Goal: Task Accomplishment & Management: Use online tool/utility

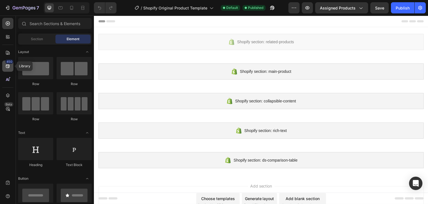
click at [10, 67] on icon at bounding box center [8, 66] width 6 height 6
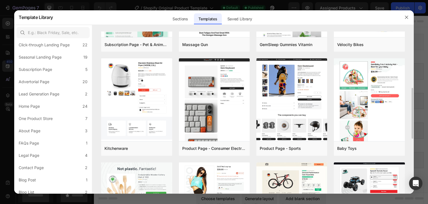
scroll to position [211, 0]
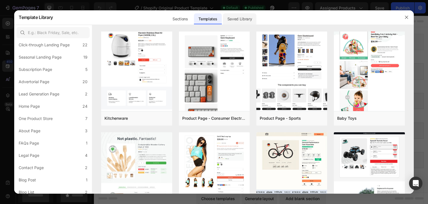
click at [239, 20] on div "Saved Library" at bounding box center [240, 18] width 34 height 11
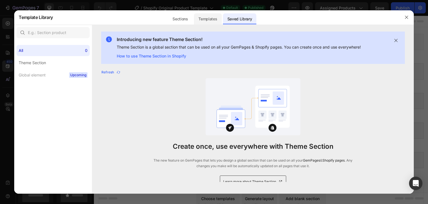
scroll to position [0, 0]
click at [204, 23] on div "Templates" at bounding box center [208, 18] width 28 height 11
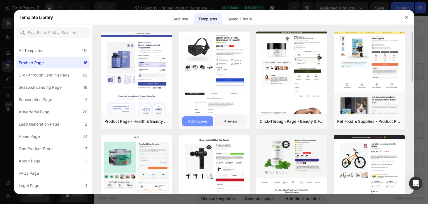
click at [197, 120] on div "Add to page" at bounding box center [197, 121] width 19 height 5
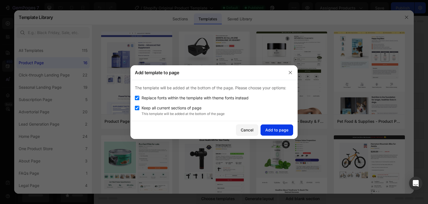
click at [275, 129] on div "Add to page" at bounding box center [276, 130] width 23 height 6
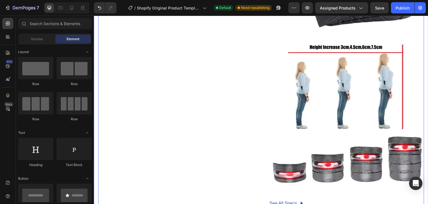
scroll to position [2013, 0]
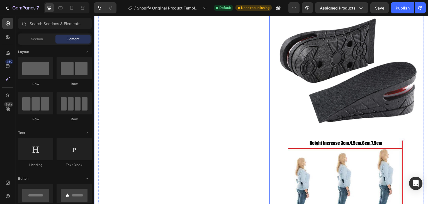
click at [336, 119] on img at bounding box center [347, 54] width 155 height 155
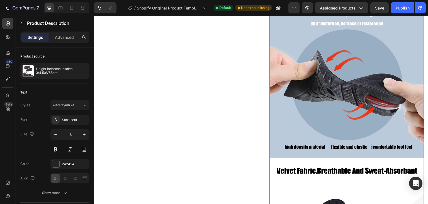
scroll to position [1307, 0]
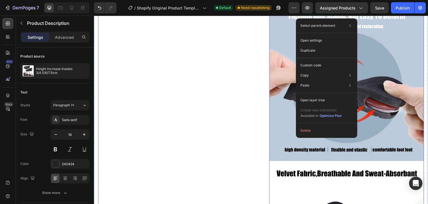
click at [214, 123] on div "Product Images" at bounding box center [175, 23] width 155 height 2270
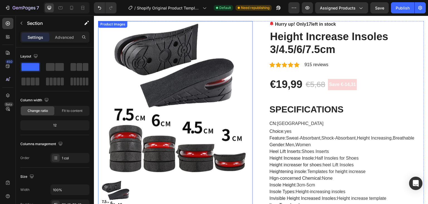
scroll to position [176, 0]
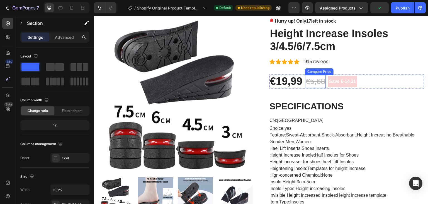
click at [314, 83] on div "€5,68" at bounding box center [315, 81] width 21 height 13
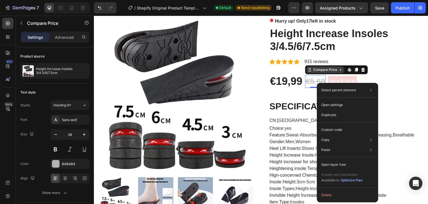
click at [310, 69] on icon at bounding box center [310, 69] width 4 height 4
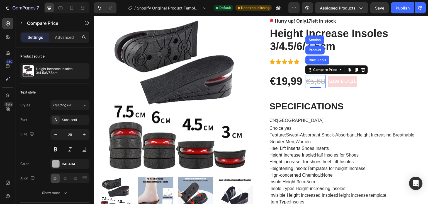
click at [316, 81] on div "€5,68" at bounding box center [315, 81] width 21 height 13
click at [351, 69] on icon at bounding box center [350, 69] width 4 height 4
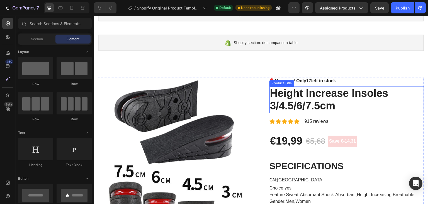
scroll to position [118, 0]
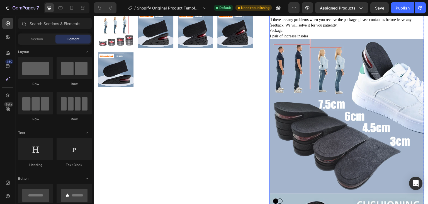
click at [330, 155] on img at bounding box center [347, 116] width 155 height 155
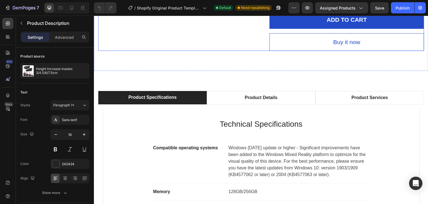
scroll to position [2414, 0]
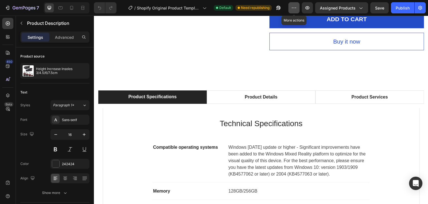
click at [290, 12] on button "button" at bounding box center [294, 7] width 11 height 11
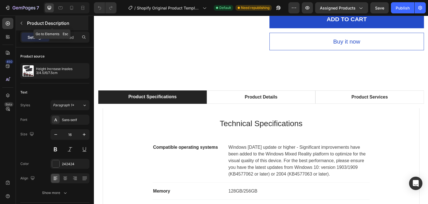
click at [22, 22] on icon "button" at bounding box center [22, 23] width 2 height 3
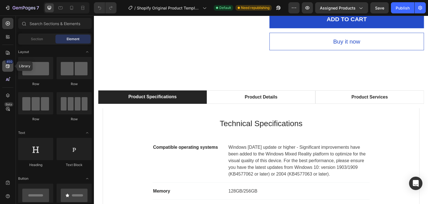
click at [9, 68] on icon at bounding box center [8, 66] width 6 height 6
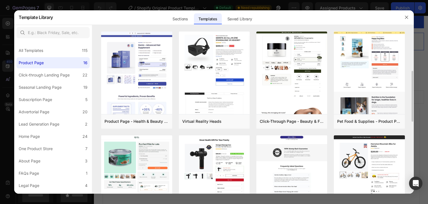
scroll to position [30, 0]
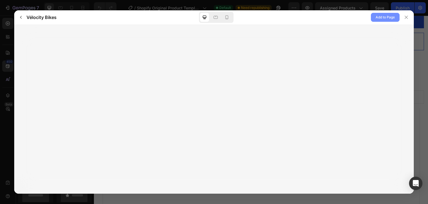
click at [391, 17] on span "Add to Page" at bounding box center [385, 17] width 19 height 7
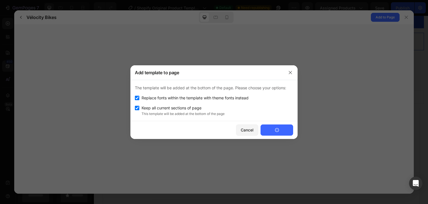
click at [0, 0] on img at bounding box center [0, 0] width 0 height 0
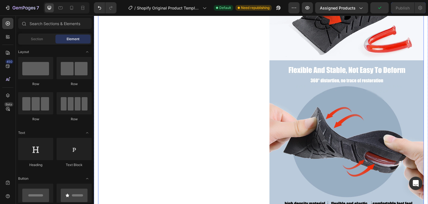
scroll to position [1249, 0]
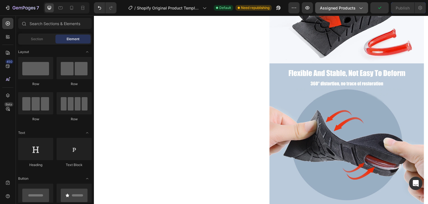
click at [366, 8] on button "Assigned Products" at bounding box center [341, 7] width 53 height 11
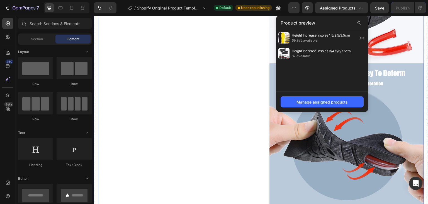
click at [199, 106] on div "Product Images" at bounding box center [175, 80] width 155 height 2270
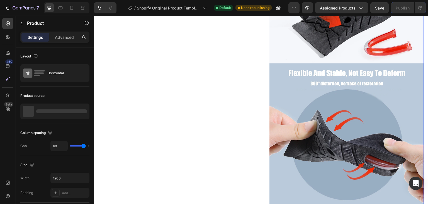
click at [225, 85] on div "Product Images" at bounding box center [175, 80] width 155 height 2270
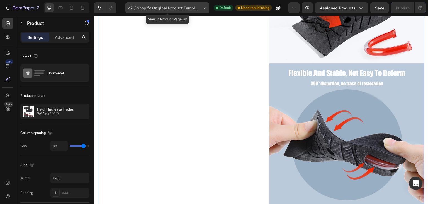
click at [198, 9] on span "Shopify Original Product Template" at bounding box center [169, 8] width 64 height 6
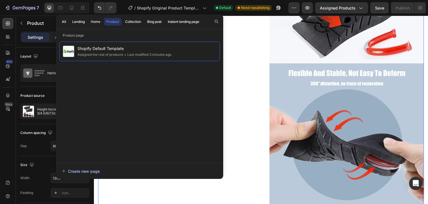
click at [79, 173] on div "Create new page" at bounding box center [81, 171] width 38 height 6
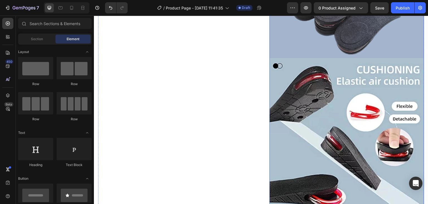
scroll to position [500, 0]
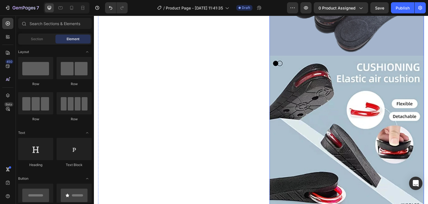
click at [316, 108] on img at bounding box center [347, 133] width 155 height 155
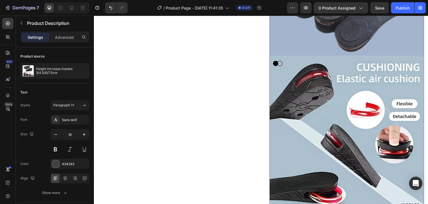
click at [336, 96] on img at bounding box center [347, 133] width 155 height 155
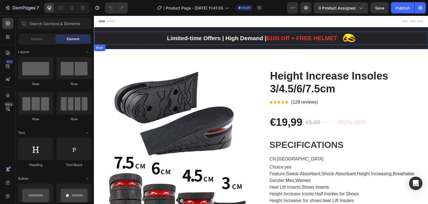
click at [137, 41] on div "Limited-time Offers | High Demand | $100 Off + FREE HELMET Text block Image Row" at bounding box center [261, 38] width 335 height 13
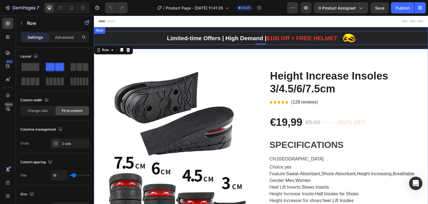
click at [143, 48] on div "Limited-time Offers | High Demand | $100 Off + FREE HELMET Text block Image Row…" at bounding box center [261, 38] width 335 height 22
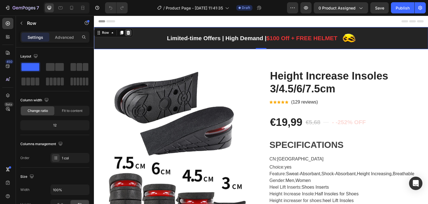
click at [129, 31] on icon at bounding box center [128, 32] width 4 height 4
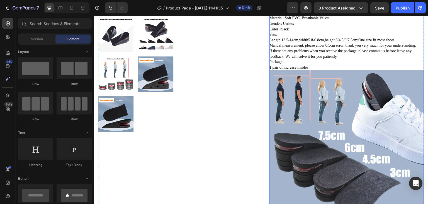
scroll to position [349, 0]
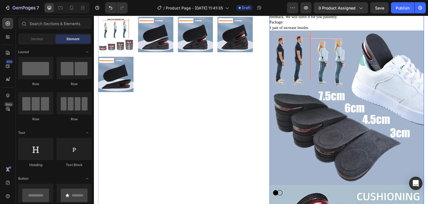
click at [316, 94] on img at bounding box center [347, 107] width 155 height 155
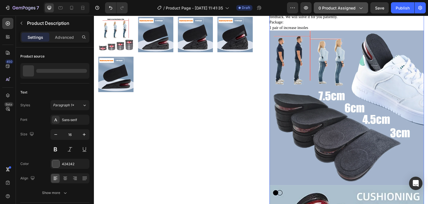
scroll to position [353, 0]
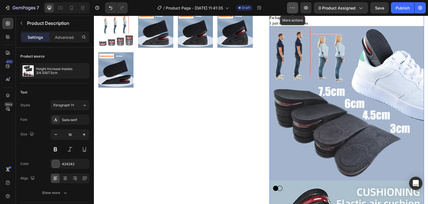
click at [289, 11] on button "button" at bounding box center [292, 7] width 11 height 11
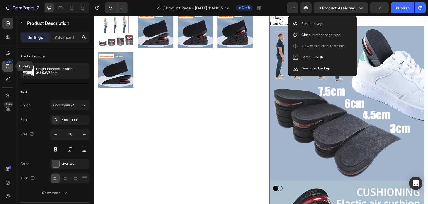
click at [6, 63] on div "450" at bounding box center [9, 61] width 8 height 4
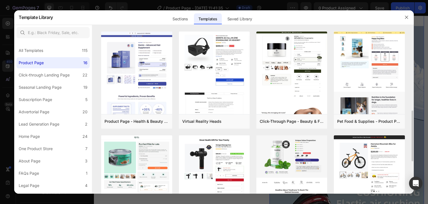
scroll to position [60, 0]
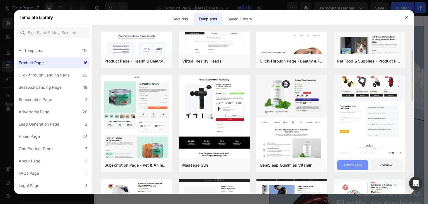
click at [360, 165] on div "Add to page" at bounding box center [352, 165] width 19 height 5
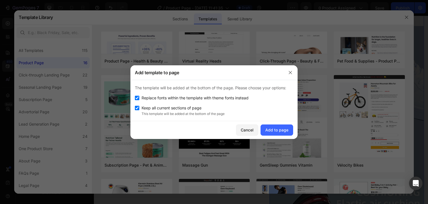
click at [139, 107] on label "Keep all current sections of page" at bounding box center [170, 108] width 62 height 7
checkbox input "false"
click at [273, 130] on div "Add to page" at bounding box center [276, 130] width 23 height 6
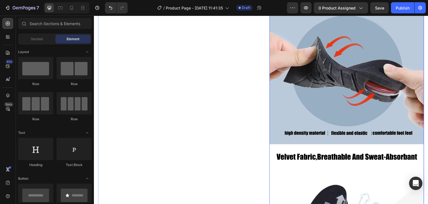
scroll to position [1236, 0]
